Goal: Task Accomplishment & Management: Manage account settings

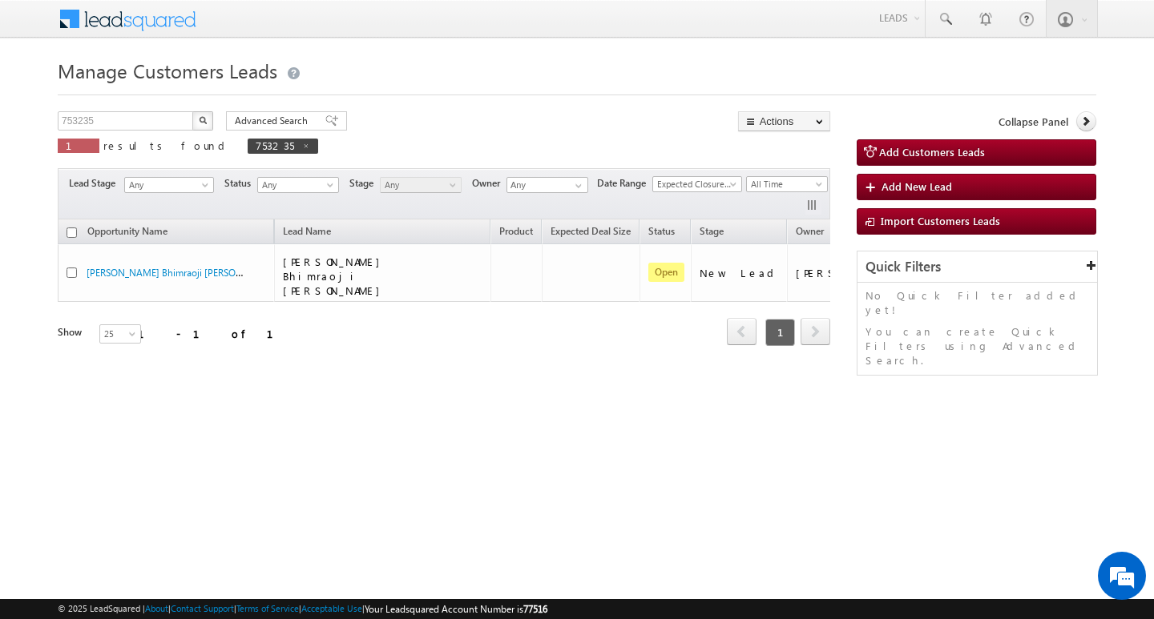
scroll to position [0, 65]
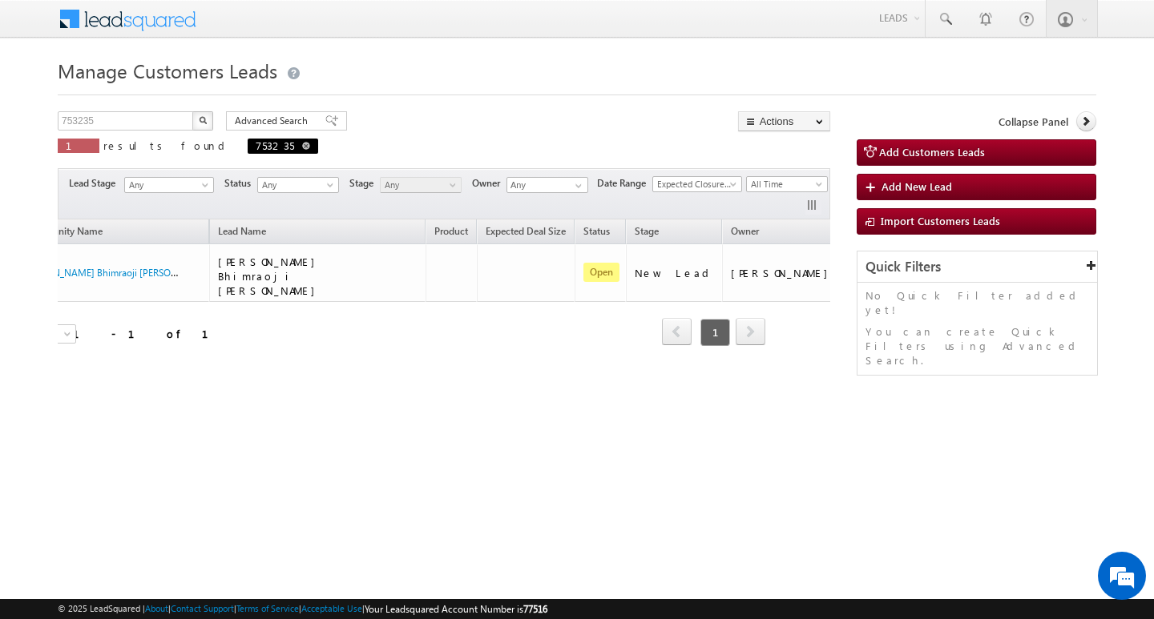
click at [302, 142] on span at bounding box center [306, 146] width 8 height 8
type input "Search Customers Leads"
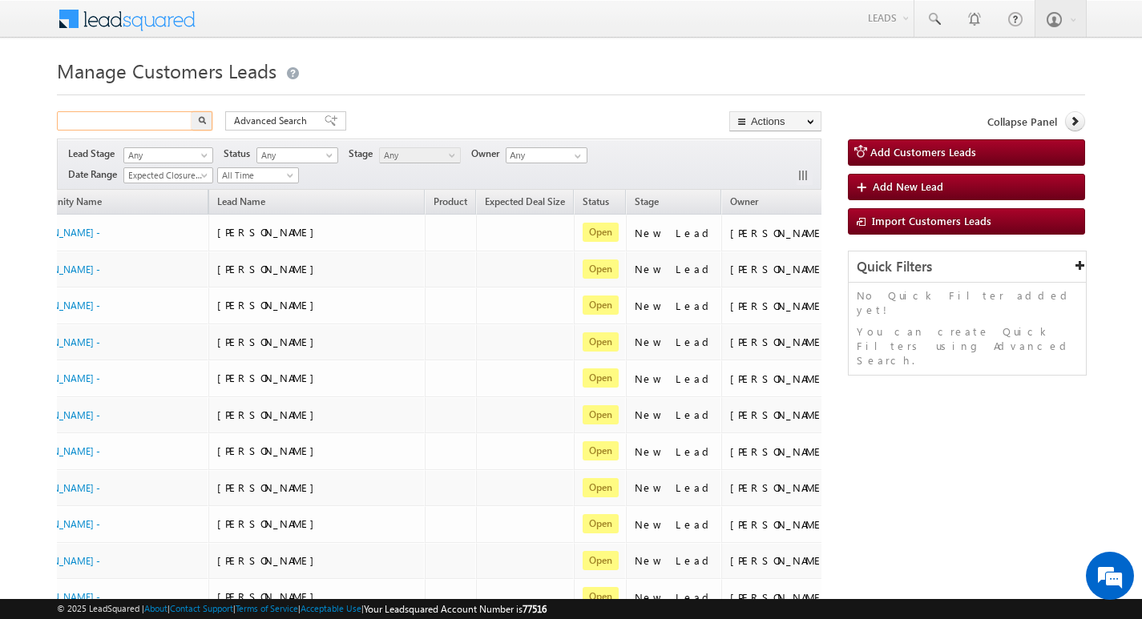
click at [127, 115] on input "text" at bounding box center [125, 120] width 137 height 19
paste input "752757"
type input "752757"
click at [196, 115] on button "button" at bounding box center [202, 120] width 21 height 19
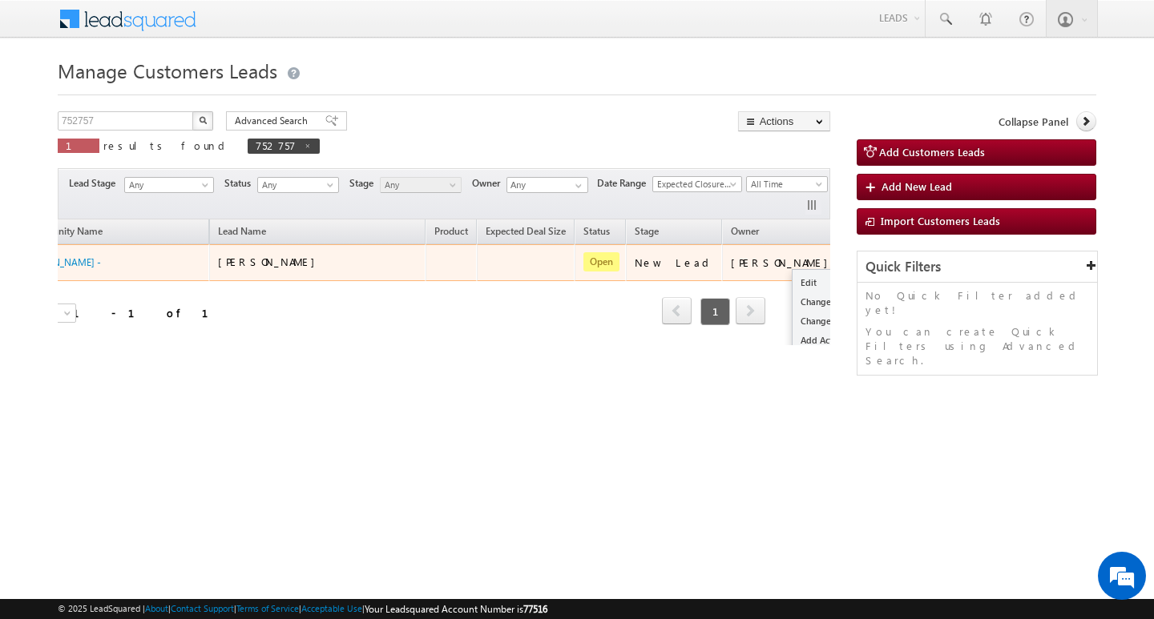
click at [857, 258] on button "button" at bounding box center [865, 262] width 16 height 16
click at [792, 278] on link "Edit" at bounding box center [832, 282] width 80 height 19
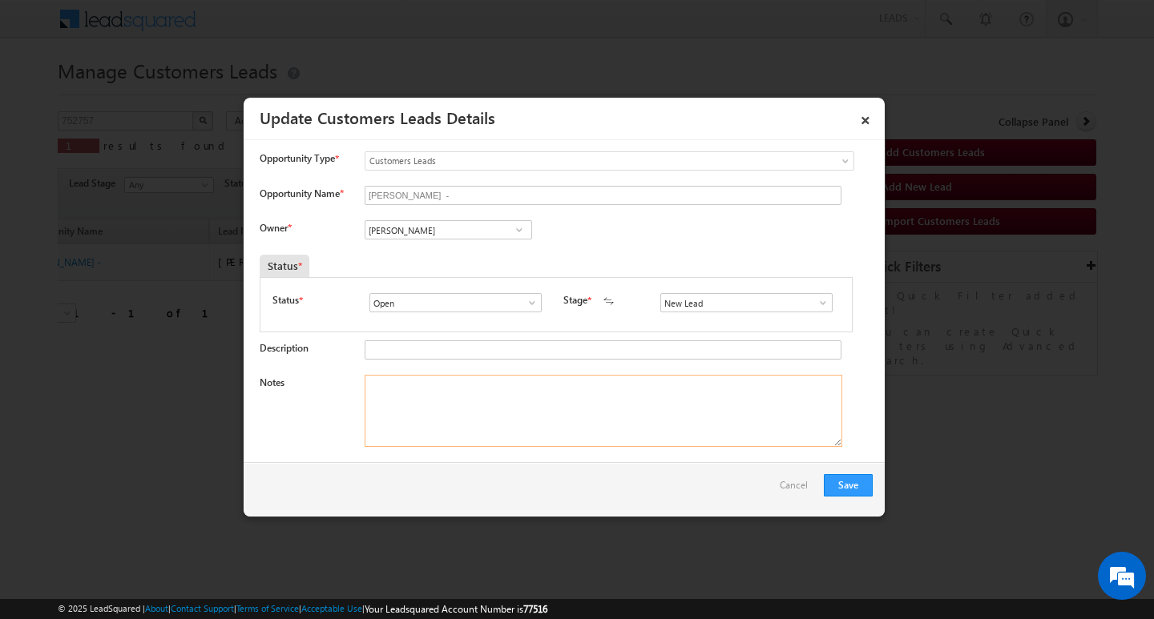
click at [565, 383] on textarea "Notes" at bounding box center [604, 411] width 478 height 72
click at [458, 230] on input "[PERSON_NAME]" at bounding box center [448, 229] width 167 height 19
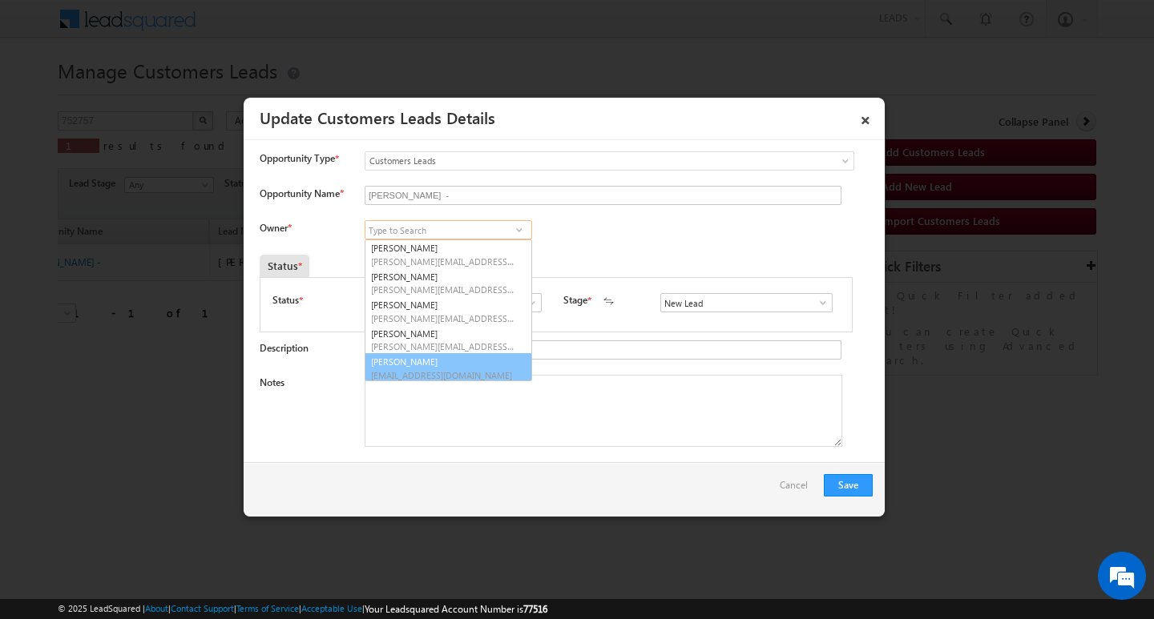
scroll to position [4, 0]
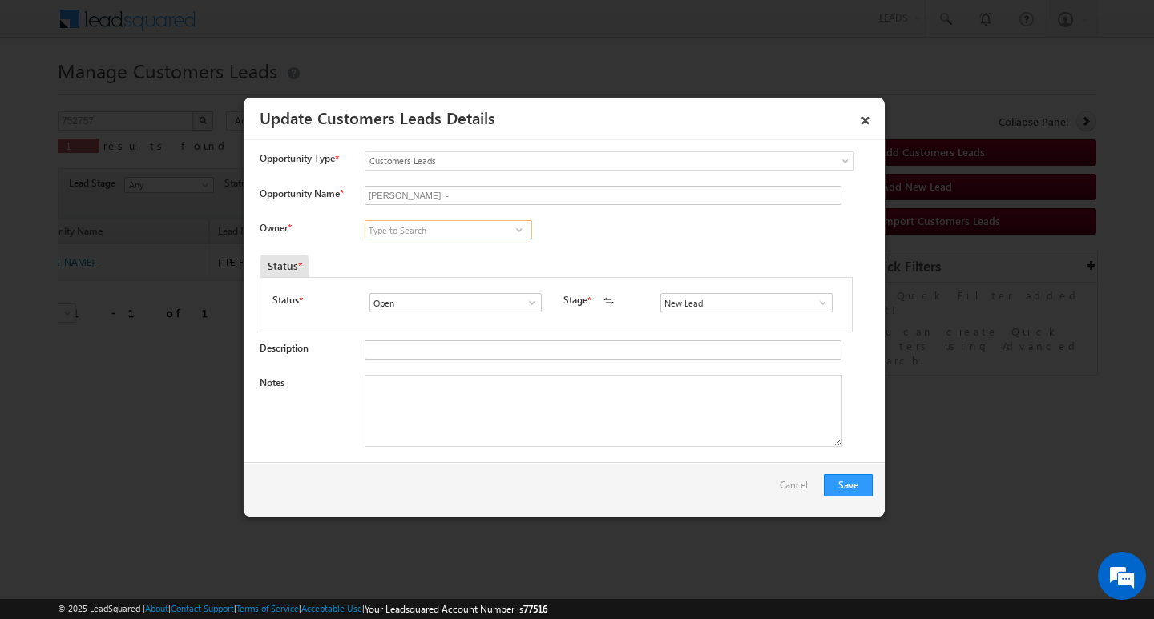
click at [421, 235] on input at bounding box center [448, 229] width 167 height 19
paste input "[EMAIL_ADDRESS][DOMAIN_NAME]"
click at [410, 251] on link "[PERSON_NAME] [EMAIL_ADDRESS][DOMAIN_NAME]" at bounding box center [448, 255] width 167 height 30
type input "[PERSON_NAME]"
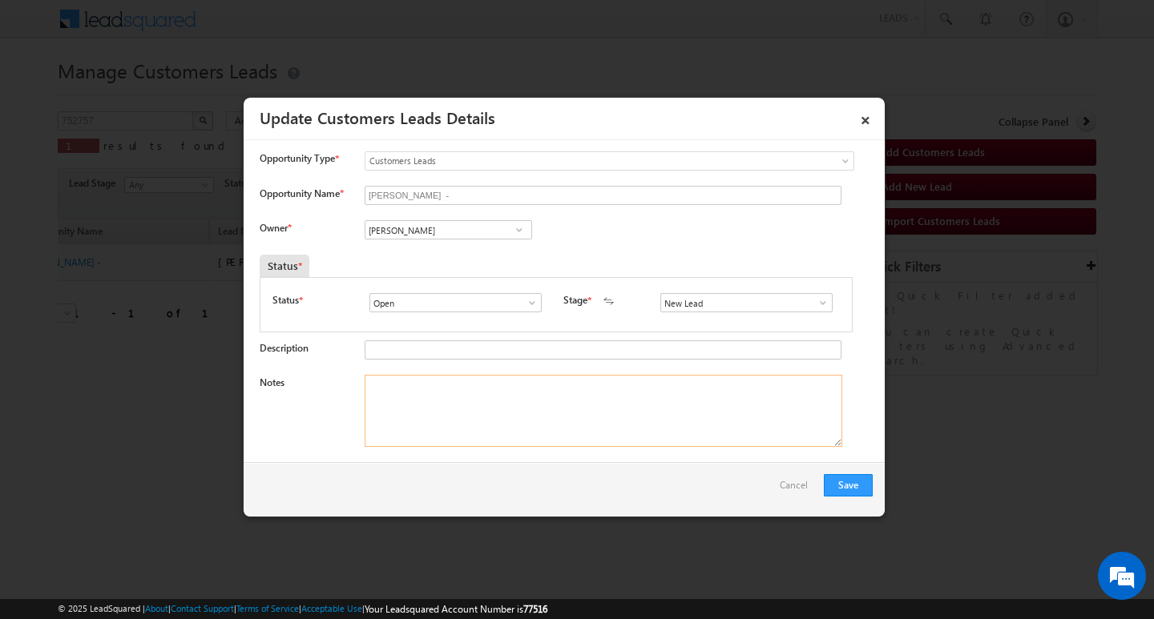
click at [438, 381] on textarea "Notes" at bounding box center [604, 411] width 478 height 72
click at [487, 396] on textarea "Notes" at bounding box center [604, 411] width 478 height 72
paste textarea "Customer Name: [PERSON_NAME]/ag 26/ MOTHE INCOME 30k / worak expw : 6Y/ CO : AA…"
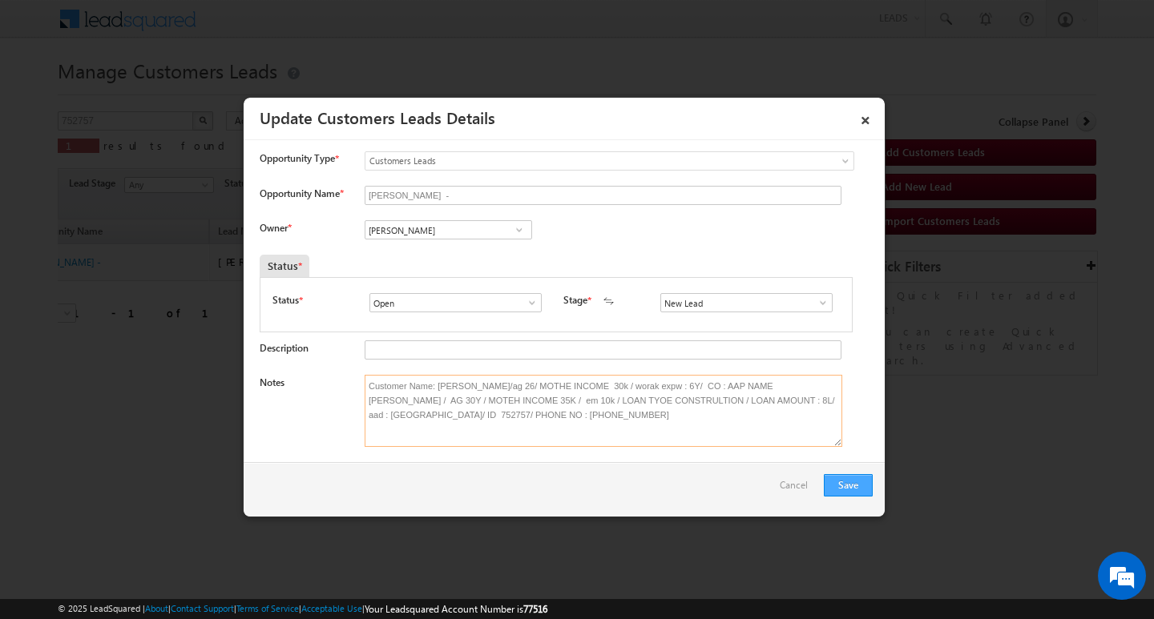
type textarea "Customer Name: [PERSON_NAME]/ag 26/ MOTHE INCOME 30k / worak expw : 6Y/ CO : AA…"
click at [840, 485] on button "Save" at bounding box center [848, 485] width 49 height 22
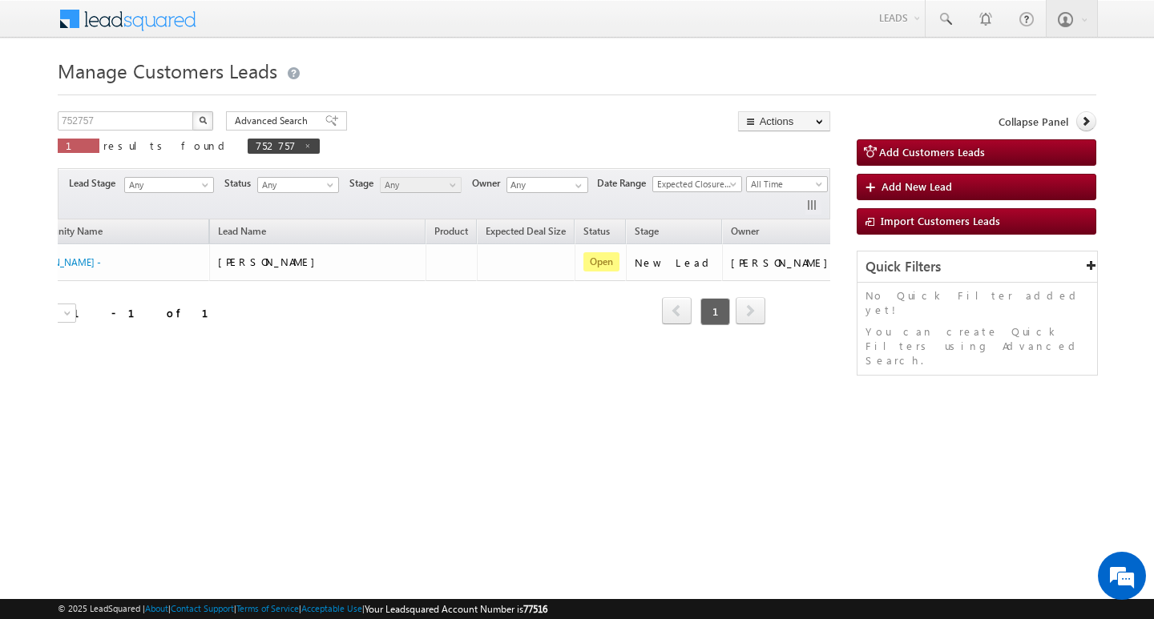
click at [588, 308] on div "Refresh first prev 1 next last 1 - 1 of 1" at bounding box center [379, 304] width 772 height 46
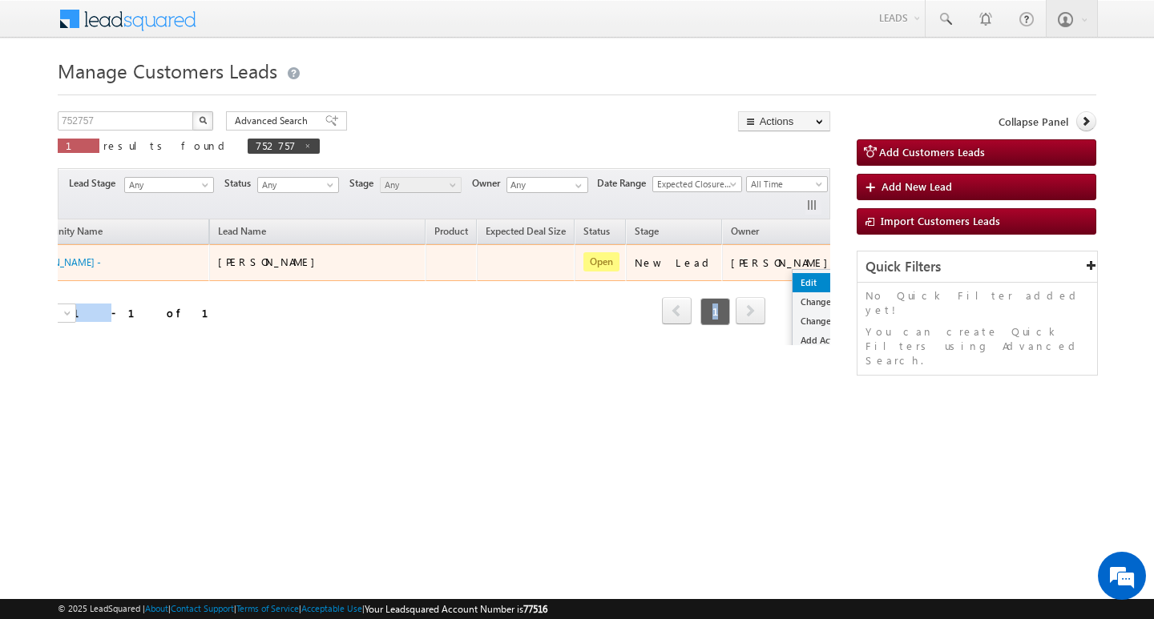
click at [792, 279] on link "Edit" at bounding box center [832, 282] width 80 height 19
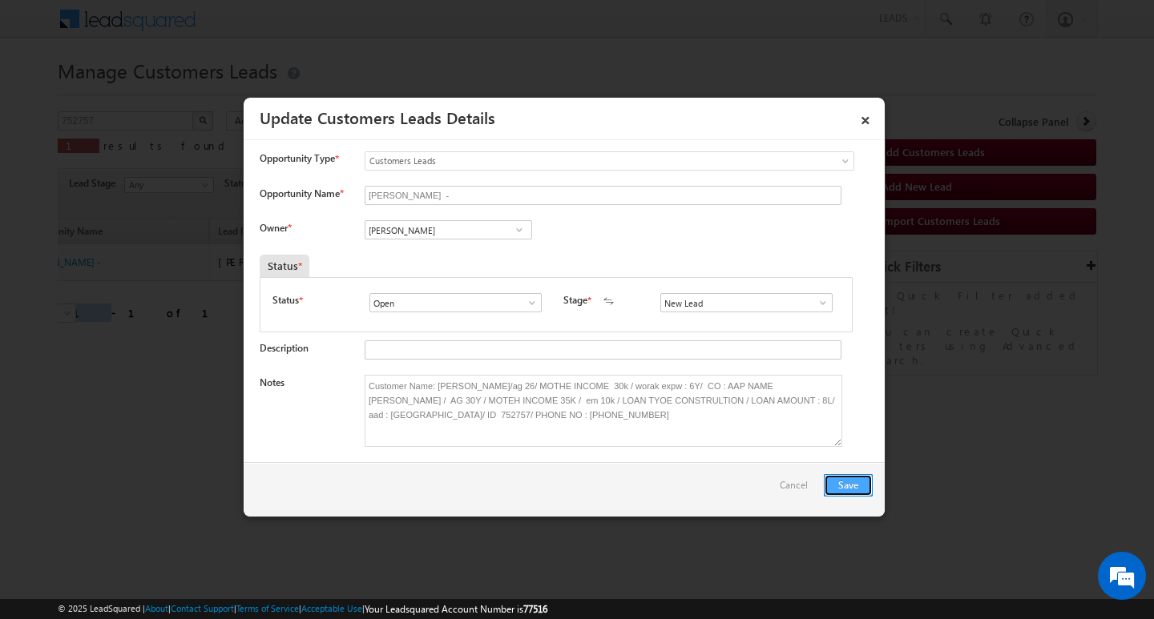
click at [852, 480] on button "Save" at bounding box center [848, 485] width 49 height 22
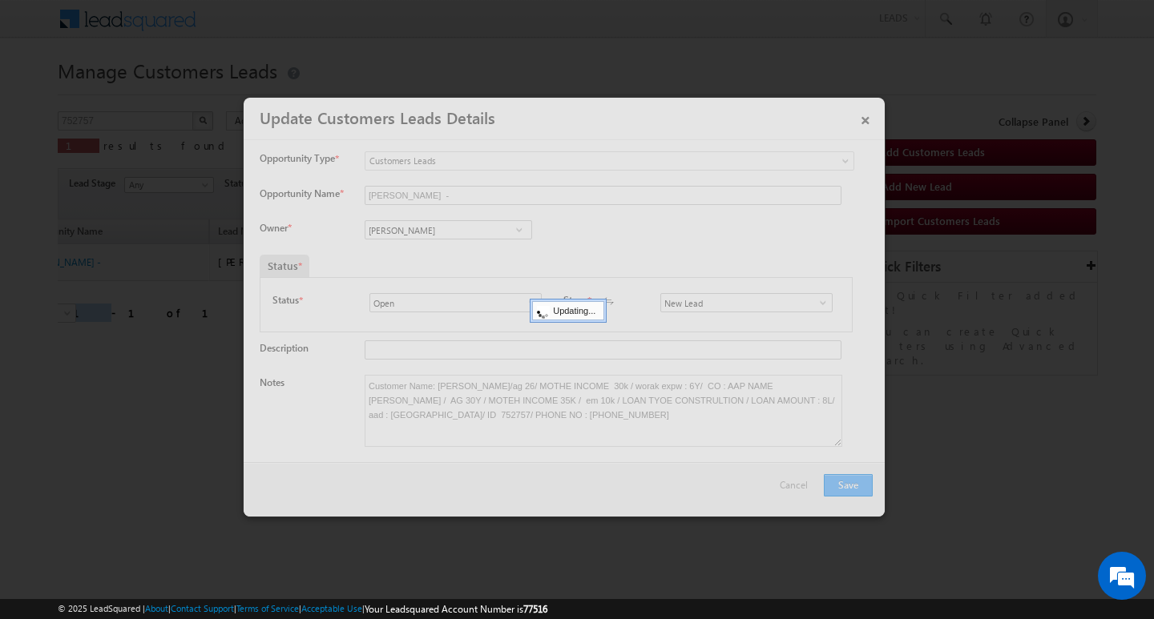
click at [852, 480] on div at bounding box center [564, 307] width 641 height 419
